Goal: Task Accomplishment & Management: Use online tool/utility

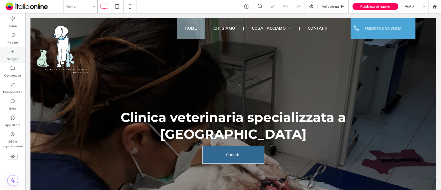
click at [14, 55] on label "Widget" at bounding box center [12, 57] width 11 height 7
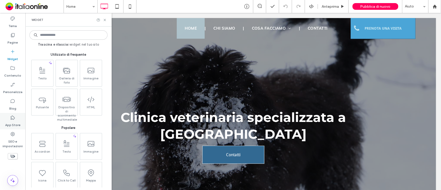
click at [13, 121] on label "App Store" at bounding box center [12, 123] width 15 height 7
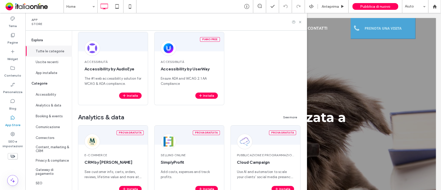
scroll to position [238, 0]
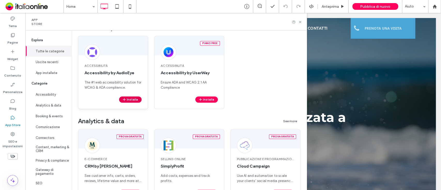
click at [130, 101] on button "Installa" at bounding box center [130, 100] width 22 height 6
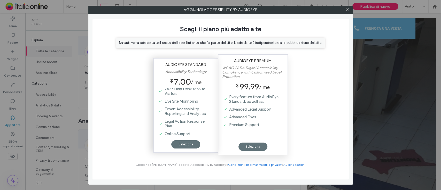
scroll to position [27, 0]
click at [185, 143] on div "Seleziona" at bounding box center [185, 145] width 29 height 8
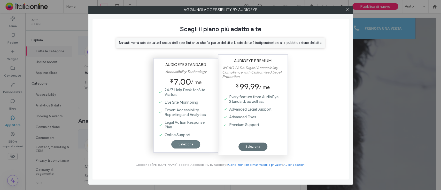
click at [184, 144] on div "Seleziona" at bounding box center [185, 145] width 29 height 8
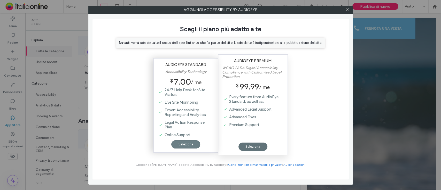
click at [184, 144] on div "Seleziona" at bounding box center [185, 145] width 29 height 8
click at [188, 104] on div at bounding box center [186, 103] width 57 height 13
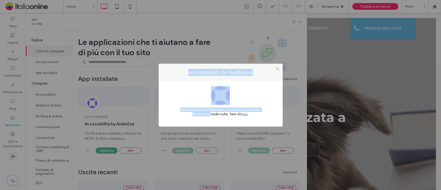
scroll to position [0, 0]
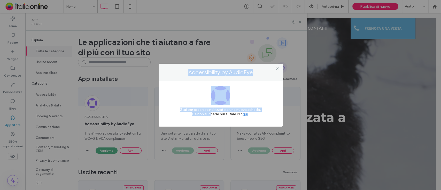
click at [245, 115] on link "qui" at bounding box center [245, 114] width 5 height 4
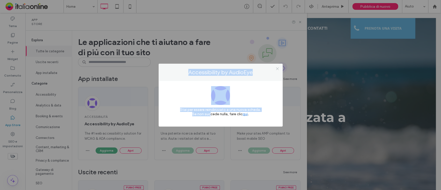
click at [279, 69] on icon at bounding box center [277, 69] width 4 height 4
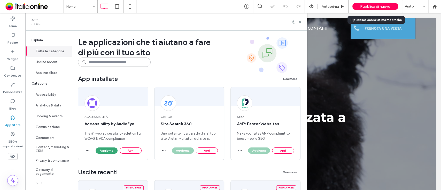
click at [370, 6] on span "Pubblica di nuovo" at bounding box center [375, 6] width 30 height 4
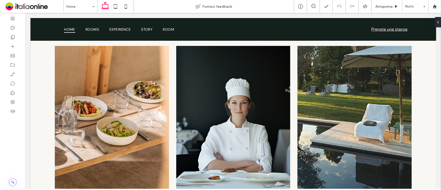
scroll to position [5, 0]
